Goal: Find specific page/section: Find specific page/section

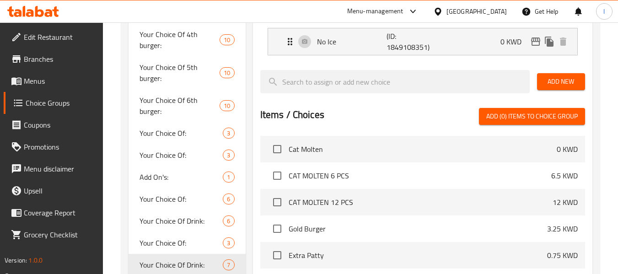
scroll to position [412, 0]
click at [446, 11] on div at bounding box center [439, 11] width 13 height 10
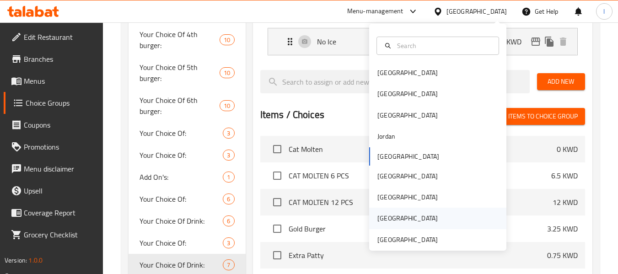
click at [393, 228] on div "[GEOGRAPHIC_DATA]" at bounding box center [407, 218] width 75 height 21
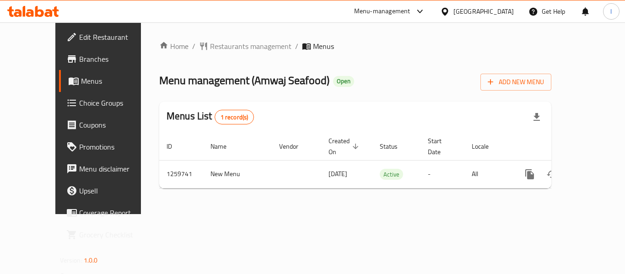
click at [66, 97] on span at bounding box center [72, 102] width 13 height 11
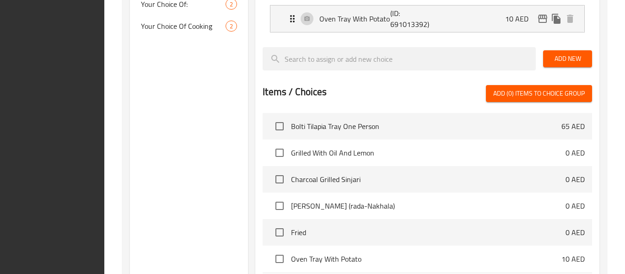
scroll to position [464, 0]
